Goal: Leave review/rating: Share an evaluation or opinion about a product, service, or content

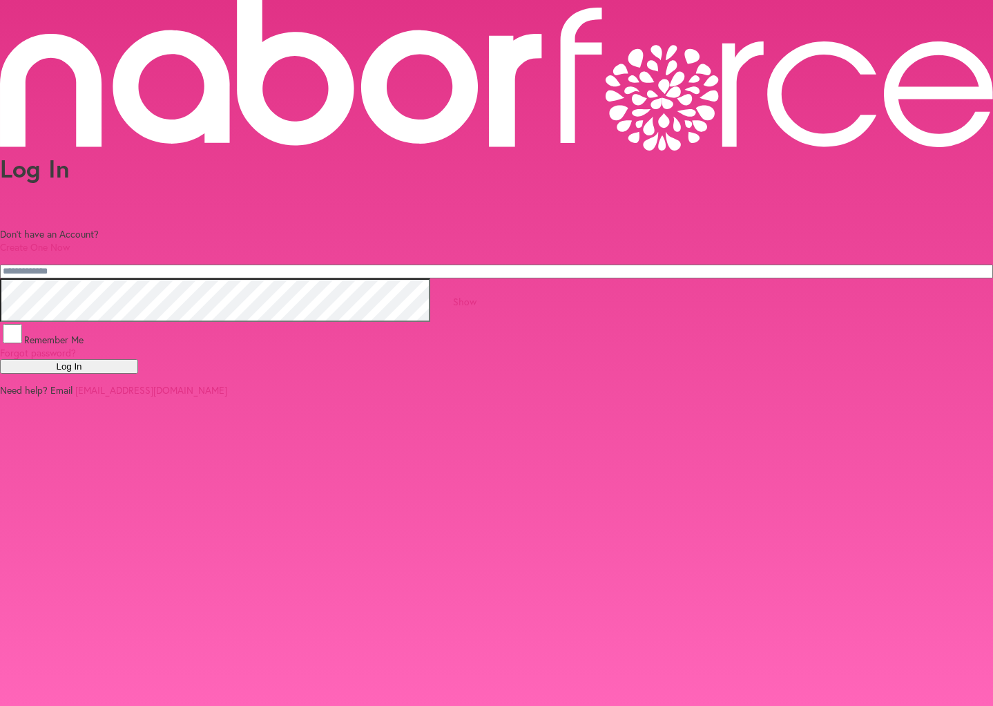
type input "**********"
drag, startPoint x: 483, startPoint y: 354, endPoint x: 477, endPoint y: 346, distance: 10.4
click at [138, 359] on button "Log In" at bounding box center [69, 366] width 138 height 14
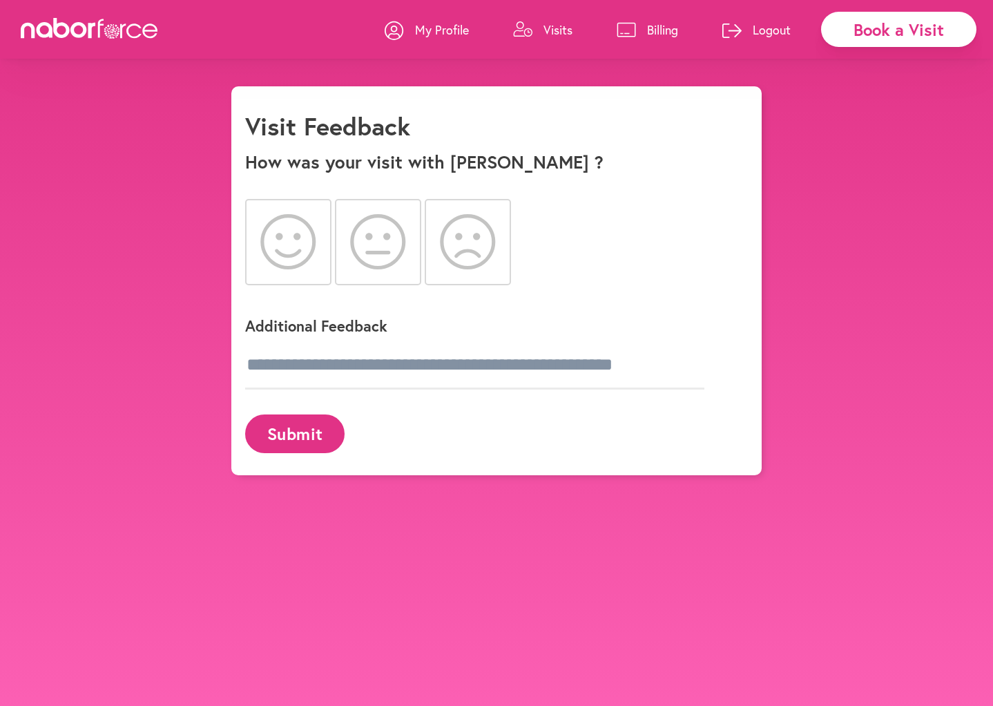
click at [275, 253] on icon at bounding box center [288, 241] width 56 height 55
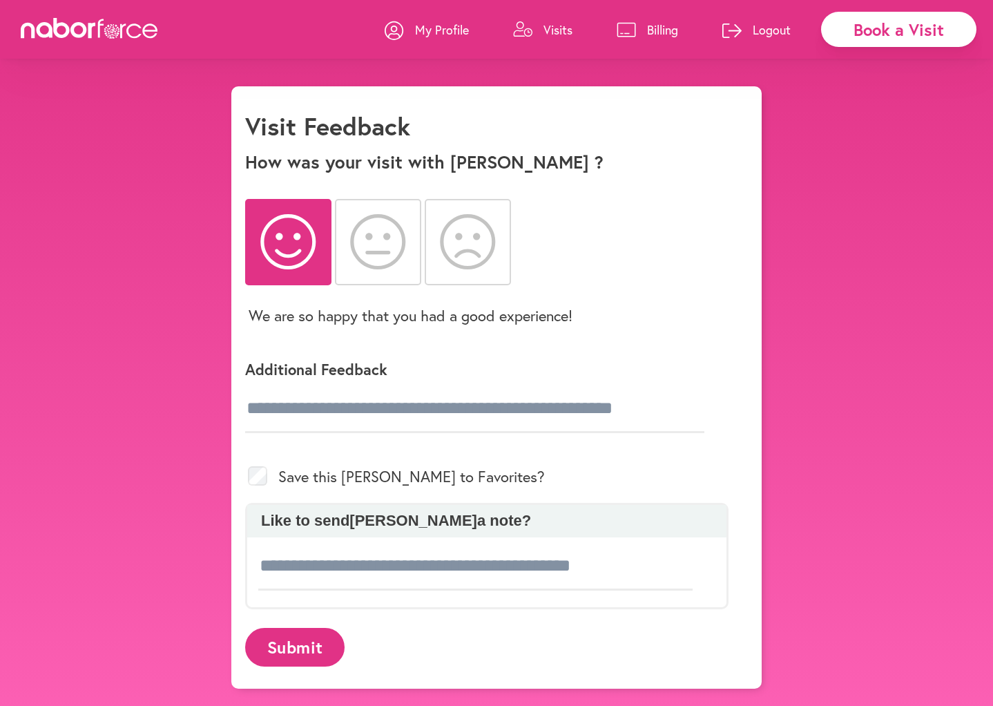
click at [281, 647] on button "Submit" at bounding box center [294, 647] width 99 height 38
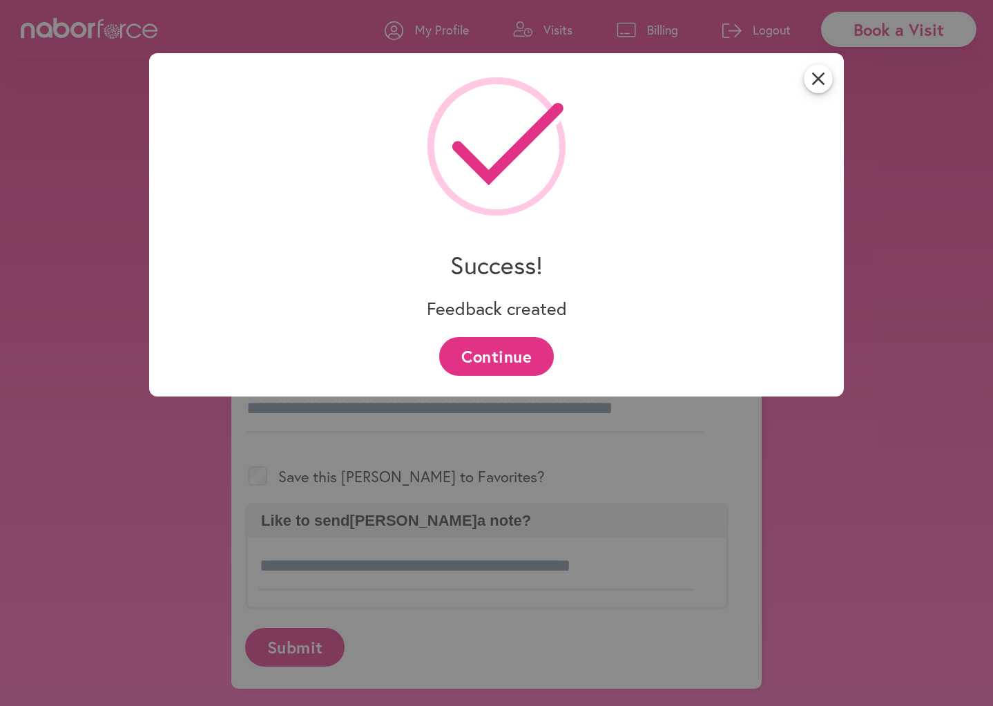
click at [486, 358] on button "Continue" at bounding box center [496, 356] width 114 height 38
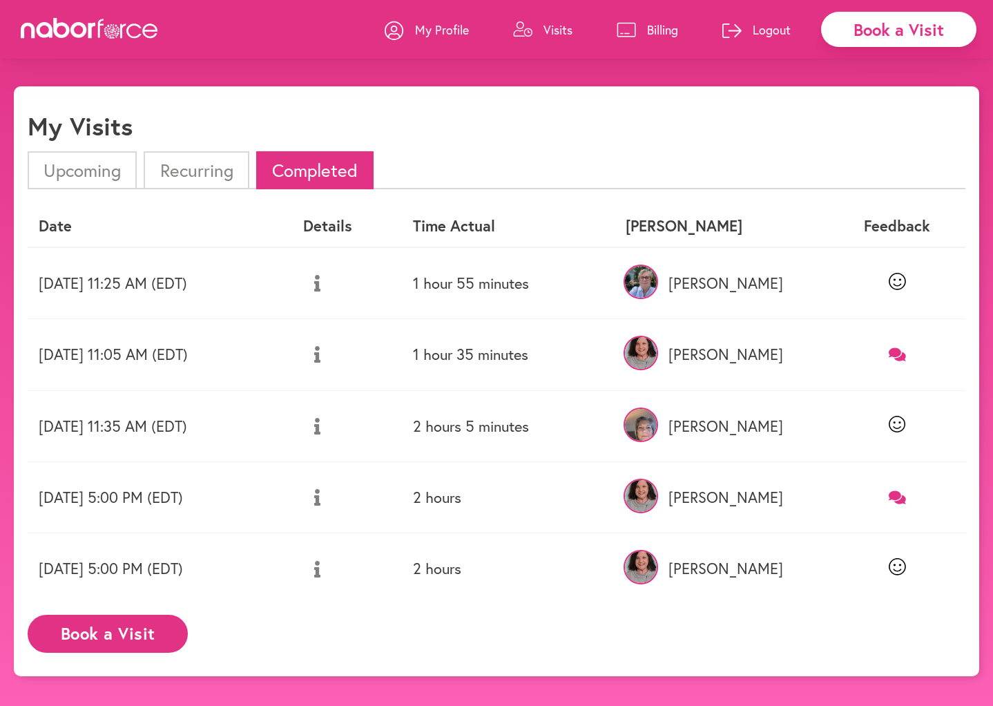
click at [215, 171] on li "Recurring" at bounding box center [196, 170] width 105 height 38
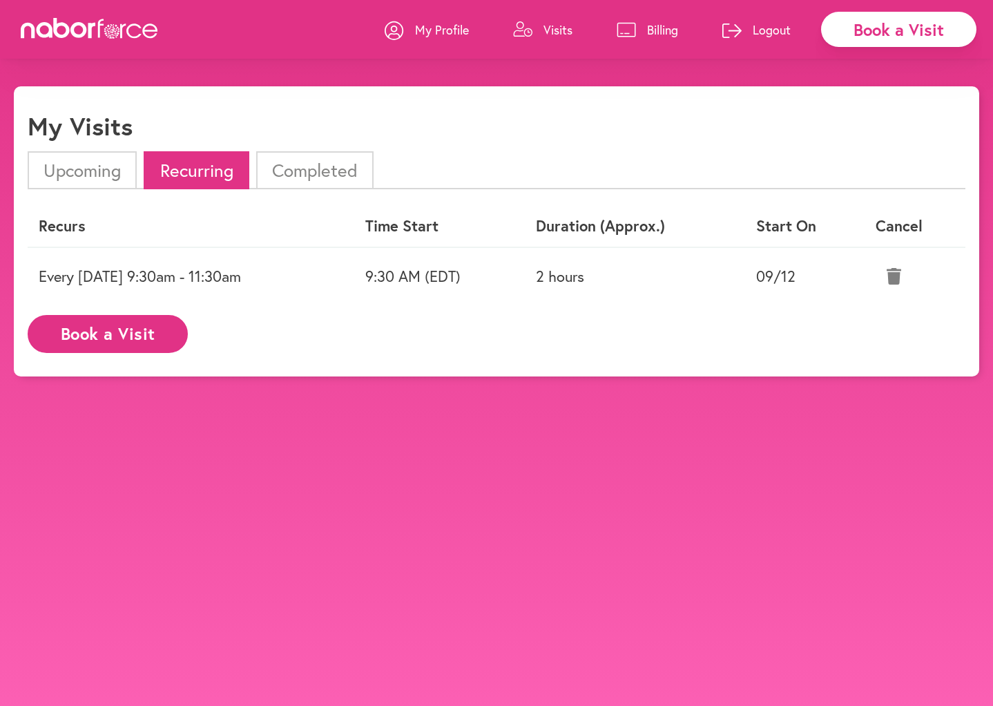
click at [294, 178] on li "Completed" at bounding box center [314, 170] width 117 height 38
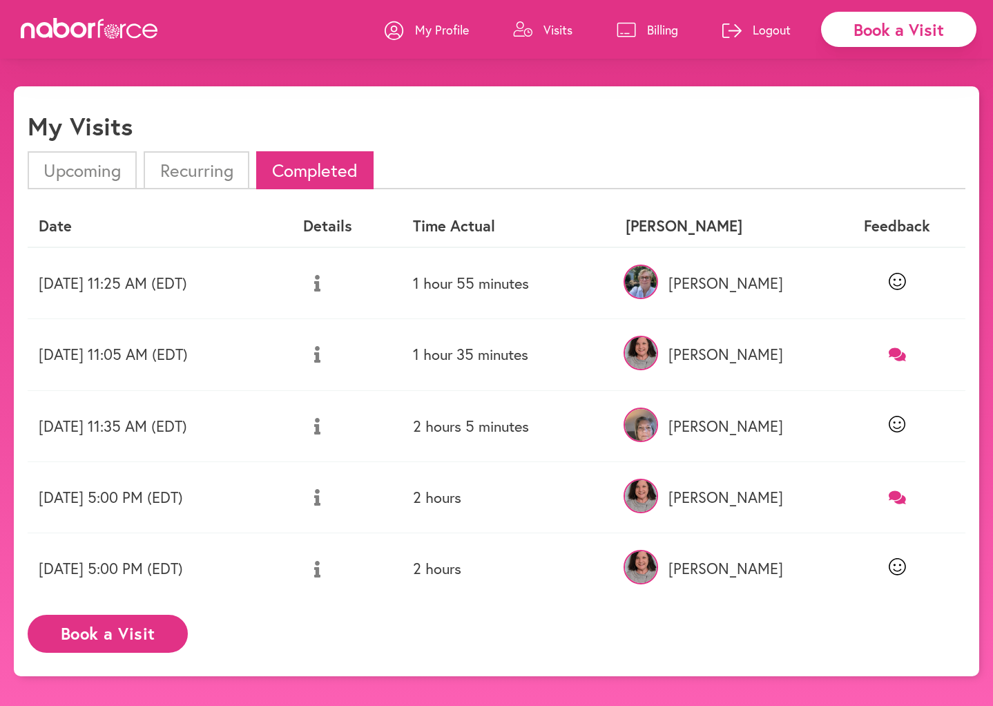
scroll to position [35, 0]
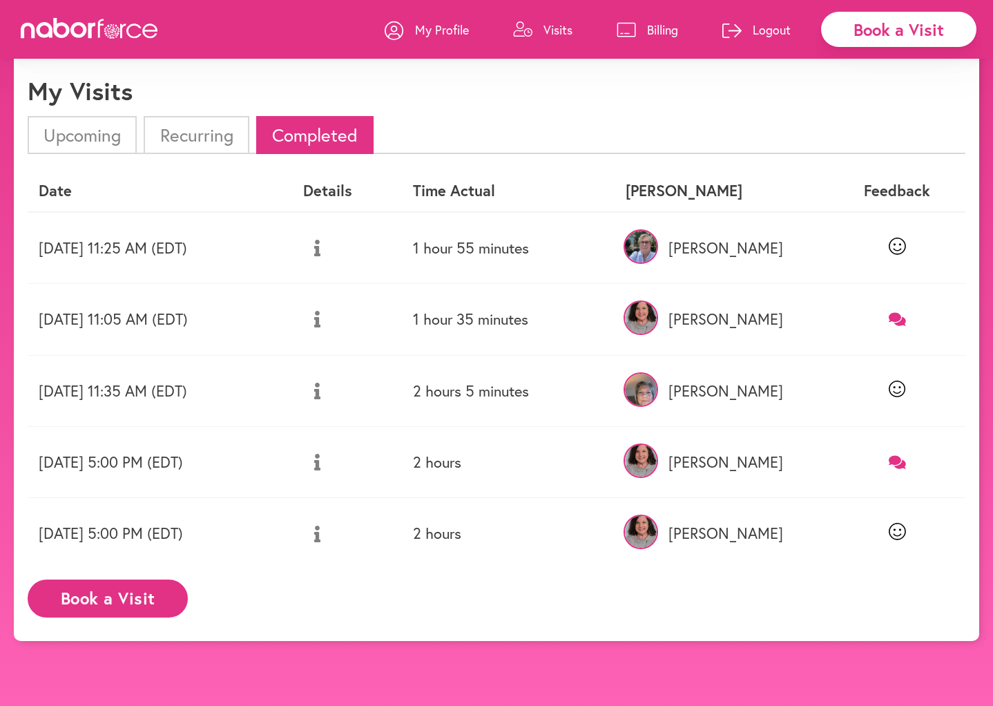
click at [53, 137] on li "Upcoming" at bounding box center [82, 135] width 109 height 38
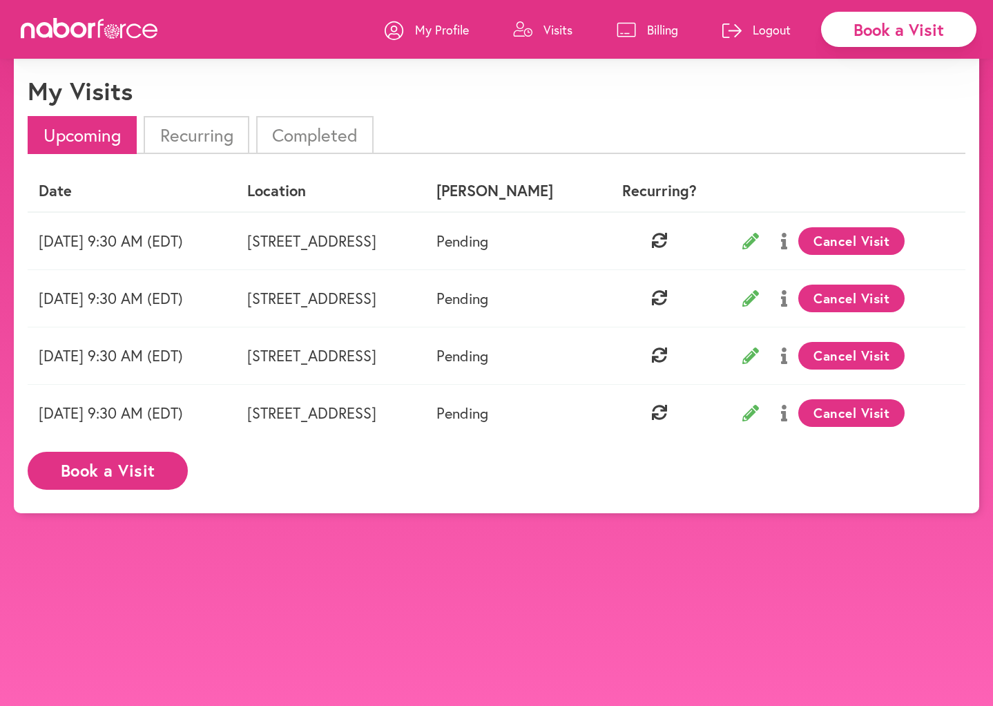
scroll to position [0, 0]
